Goal: Find specific fact: Find contact information

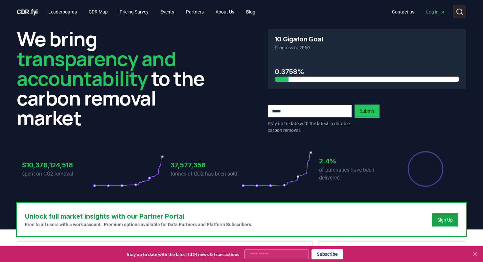
click at [460, 10] on icon at bounding box center [459, 12] width 8 height 8
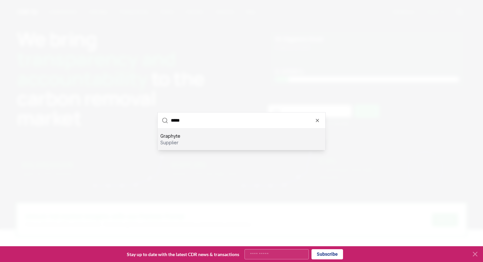
type input "*****"
click at [192, 141] on div "Graphyte supplier" at bounding box center [241, 138] width 167 height 21
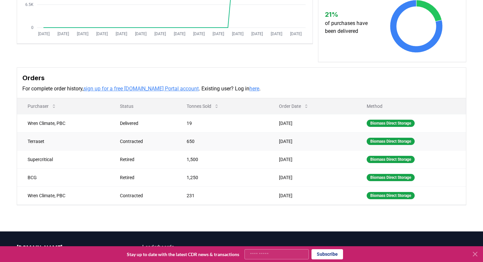
scroll to position [150, 0]
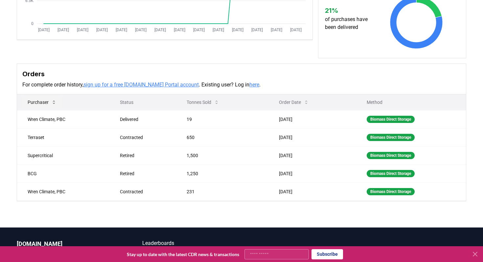
click at [55, 101] on icon at bounding box center [53, 101] width 5 height 5
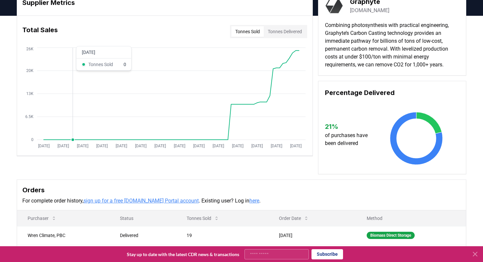
scroll to position [0, 0]
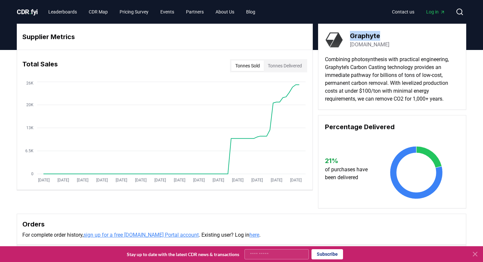
drag, startPoint x: 387, startPoint y: 36, endPoint x: 351, endPoint y: 34, distance: 36.2
click at [351, 34] on div "Graphyte [DOMAIN_NAME]" at bounding box center [392, 40] width 134 height 18
copy h3 "Graphyte"
